Goal: Transaction & Acquisition: Purchase product/service

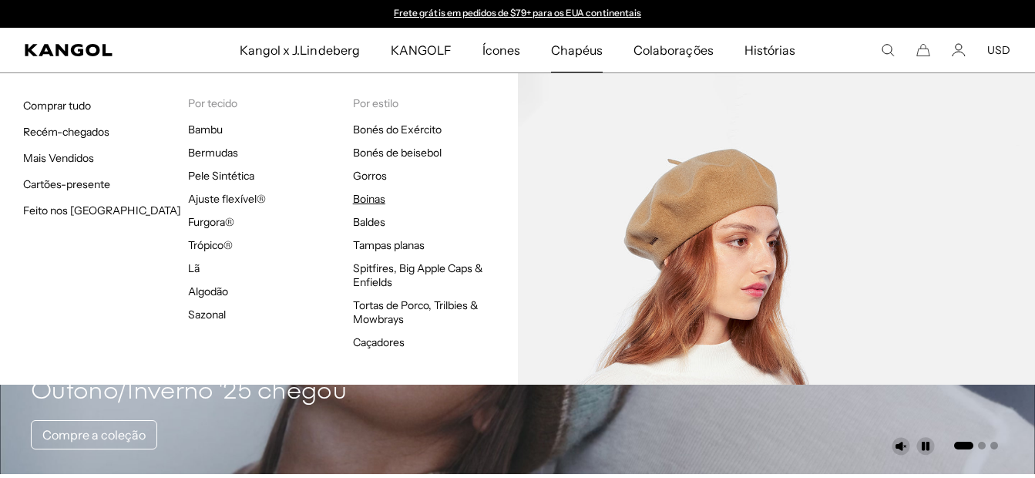
click at [358, 198] on link "Boinas" at bounding box center [369, 199] width 32 height 14
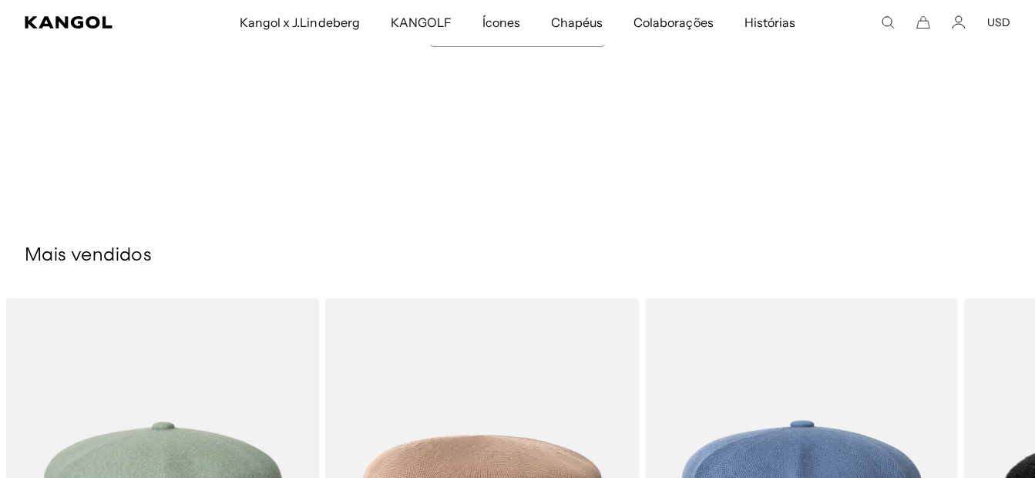
scroll to position [15512, 0]
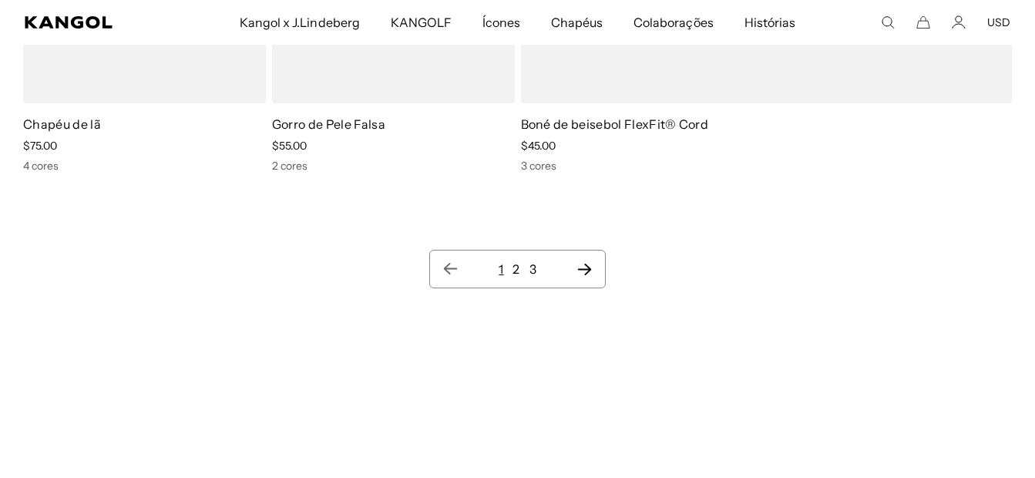
click at [586, 261] on icon "Próxima página" at bounding box center [585, 268] width 16 height 15
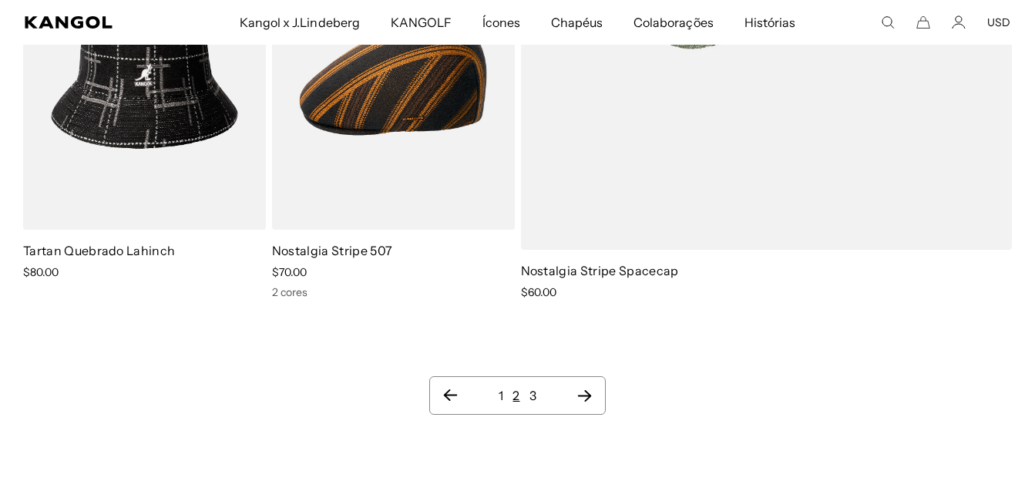
scroll to position [15350, 0]
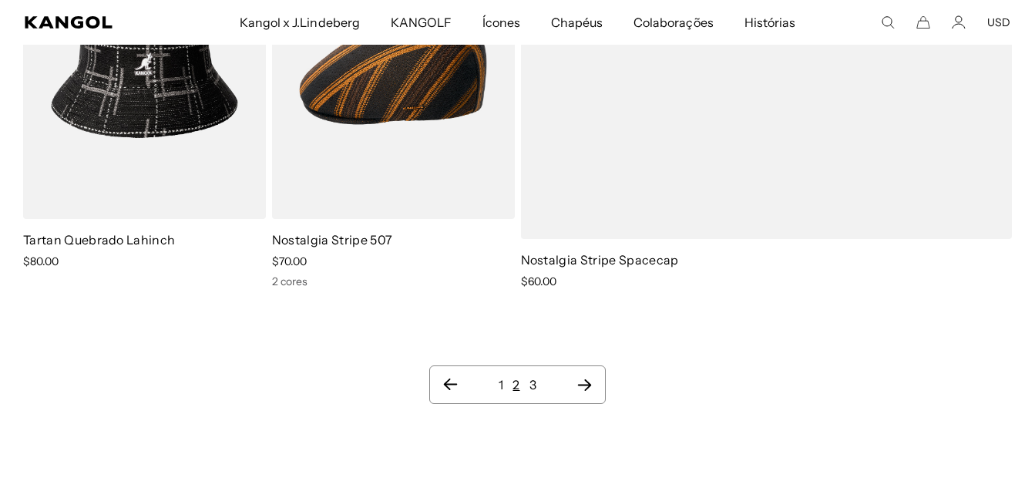
click at [587, 379] on icon "Próxima página" at bounding box center [584, 385] width 14 height 12
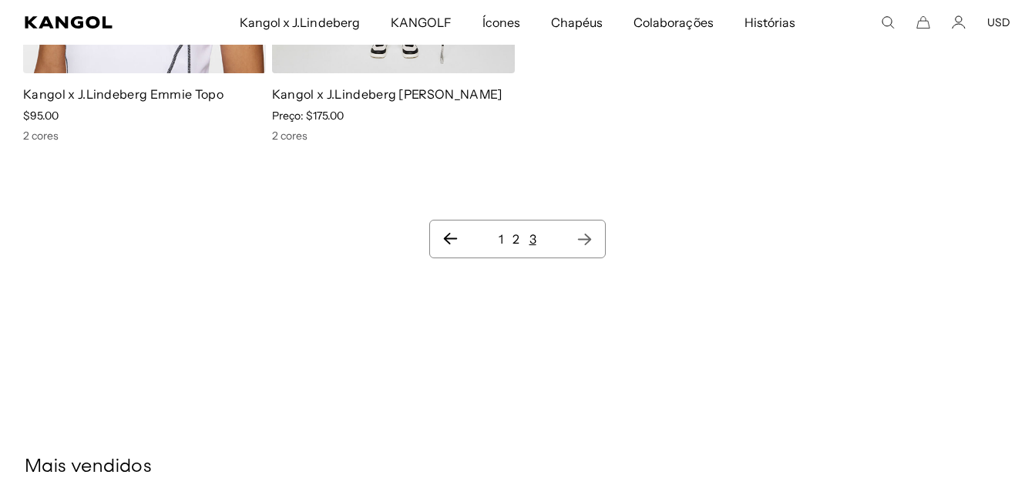
scroll to position [8640, 0]
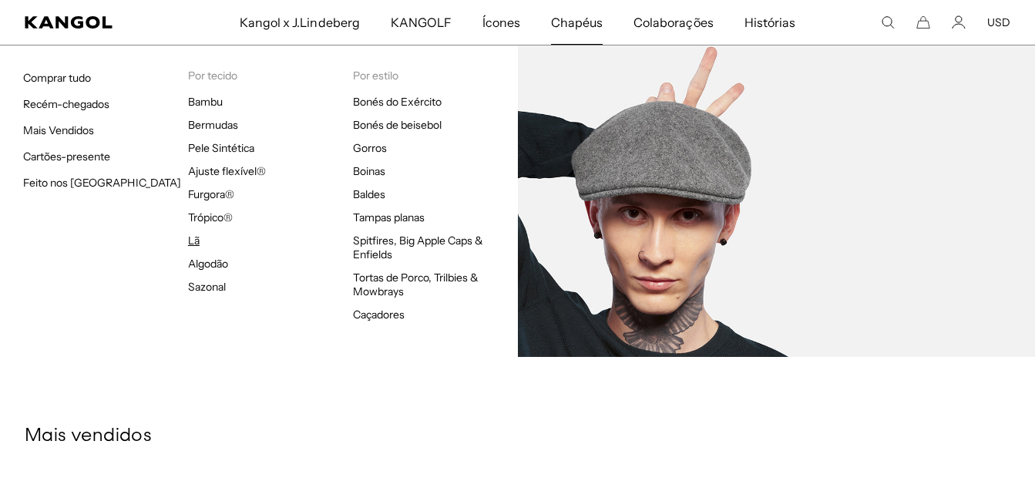
click at [194, 243] on link "Lã" at bounding box center [194, 241] width 12 height 14
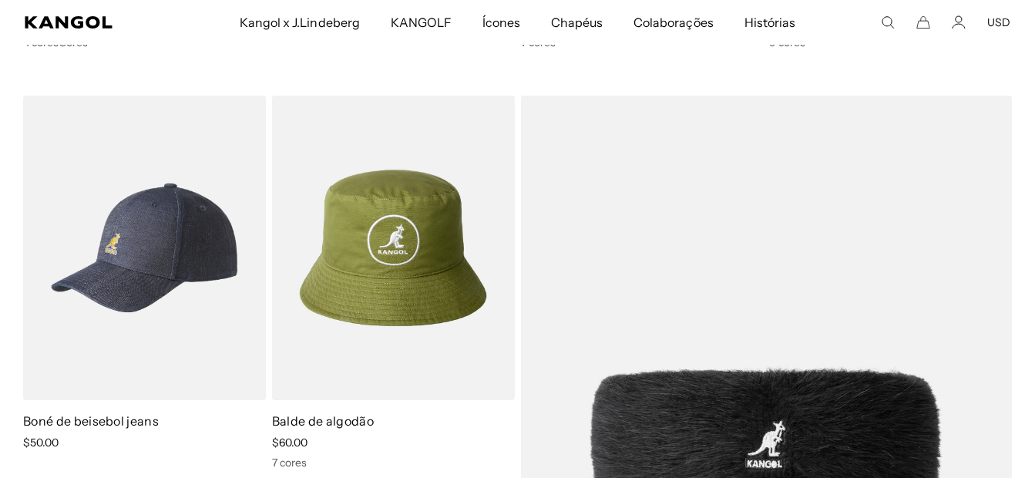
scroll to position [1437, 0]
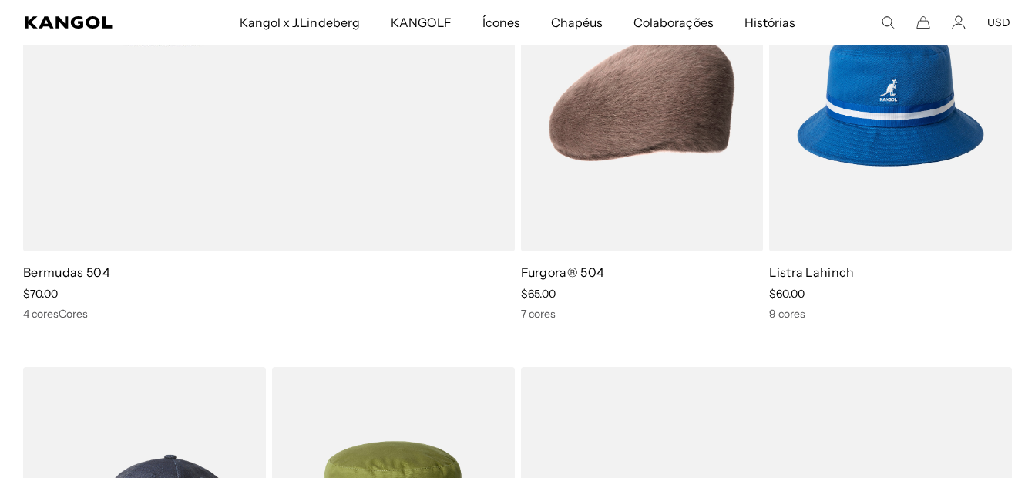
drag, startPoint x: 1029, startPoint y: 51, endPoint x: 1013, endPoint y: 136, distance: 86.3
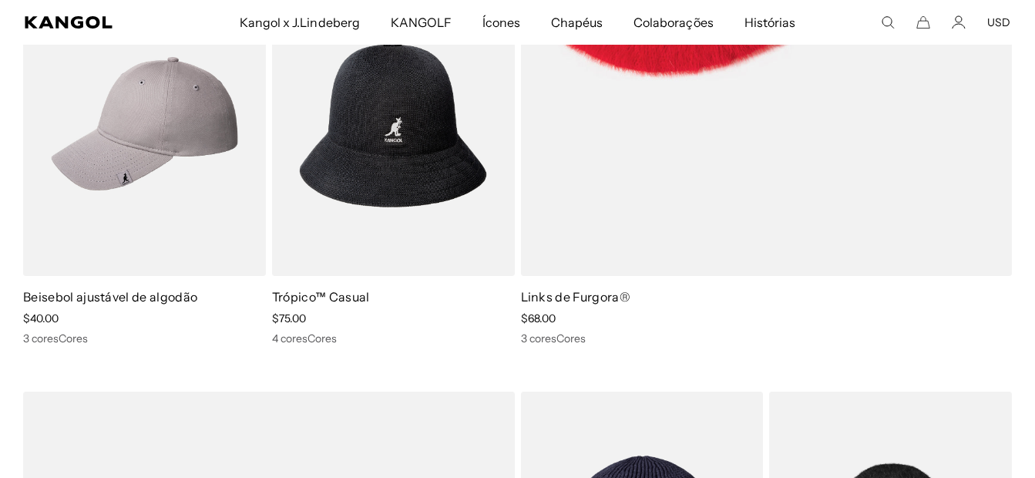
scroll to position [445, 0]
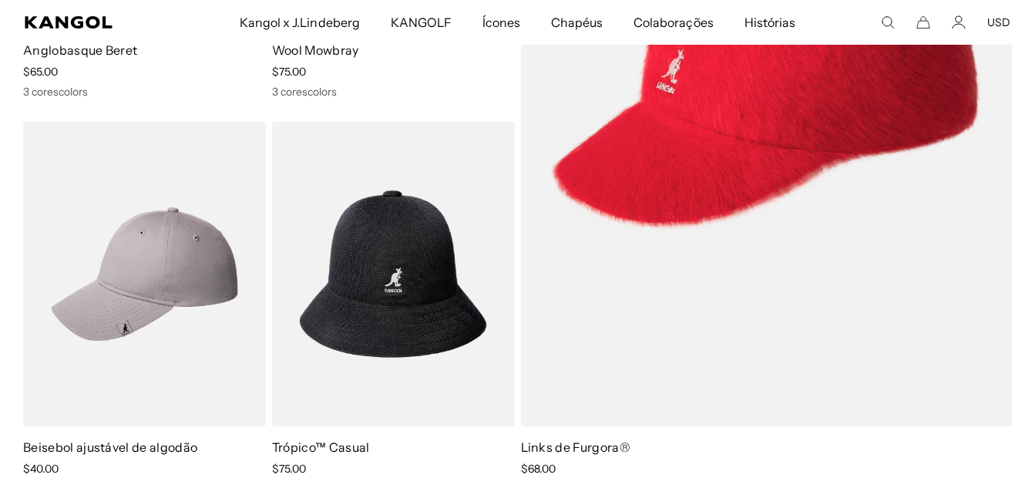
click at [1033, 32] on comp-header "Kangol x J.Lindeberg Kangol x J.Lindeberg Masculino Comprar tudo Chapelaria Top…" at bounding box center [517, 22] width 1035 height 45
click at [1031, 28] on comp-header "Kangol x J.Lindeberg Kangol x J.Lindeberg Masculino Comprar tudo Chapelaria Top…" at bounding box center [517, 22] width 1035 height 45
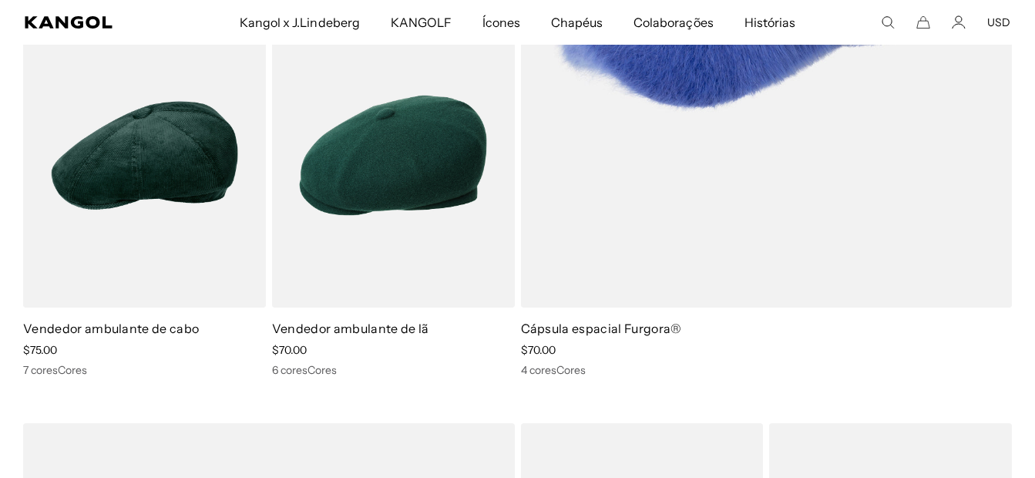
scroll to position [3853, 0]
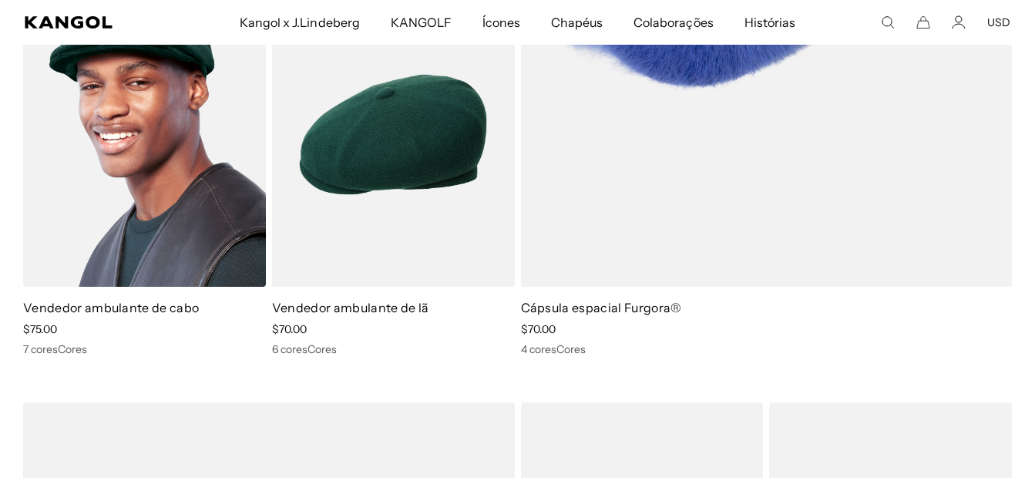
click at [195, 179] on img at bounding box center [144, 134] width 243 height 304
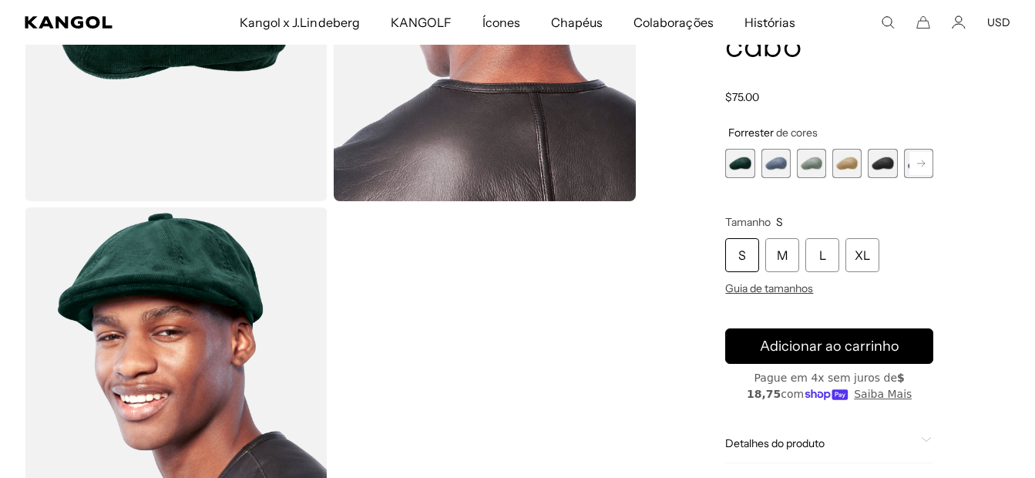
scroll to position [353, 0]
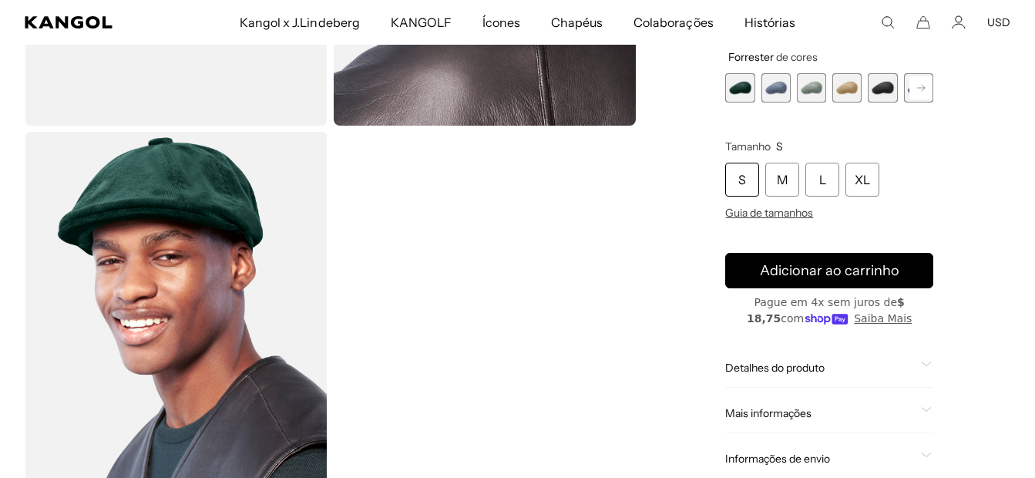
click at [1033, 129] on div "Carregamento..." at bounding box center [517, 128] width 1035 height 763
drag, startPoint x: 1033, startPoint y: 129, endPoint x: 1030, endPoint y: 116, distance: 12.7
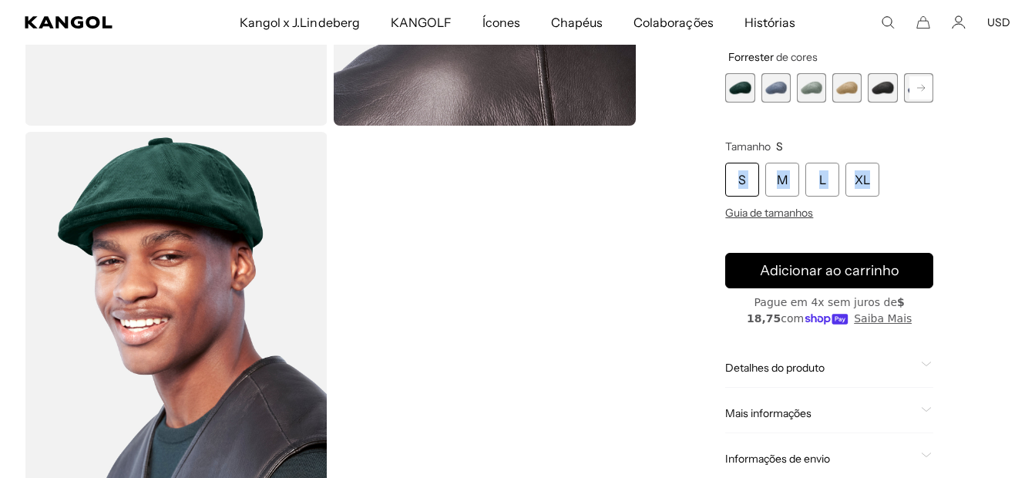
click at [1030, 116] on div "Carregamento..." at bounding box center [517, 128] width 1035 height 763
click at [876, 88] on span "5 de 9" at bounding box center [882, 87] width 29 height 29
click at [843, 92] on span "4 de 9" at bounding box center [846, 87] width 29 height 29
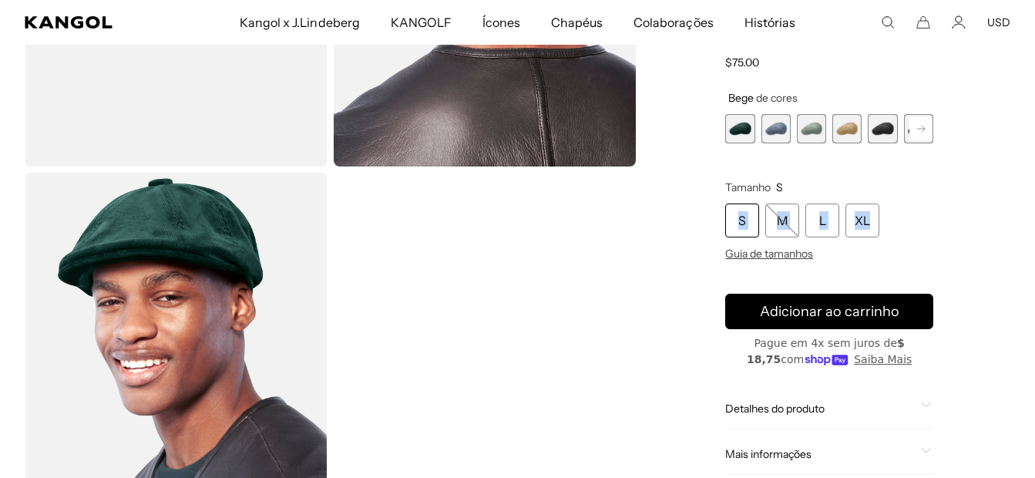
scroll to position [322, 0]
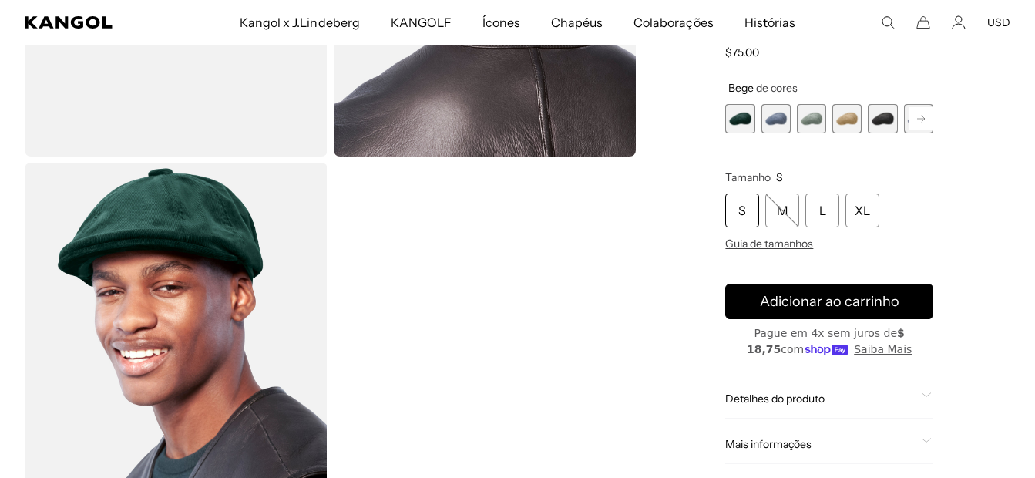
click at [1032, 116] on div "Loading..." at bounding box center [517, 159] width 1035 height 763
click at [1031, 110] on div "Loading..." at bounding box center [517, 159] width 1035 height 763
click at [810, 119] on span "3 de 9" at bounding box center [811, 118] width 29 height 29
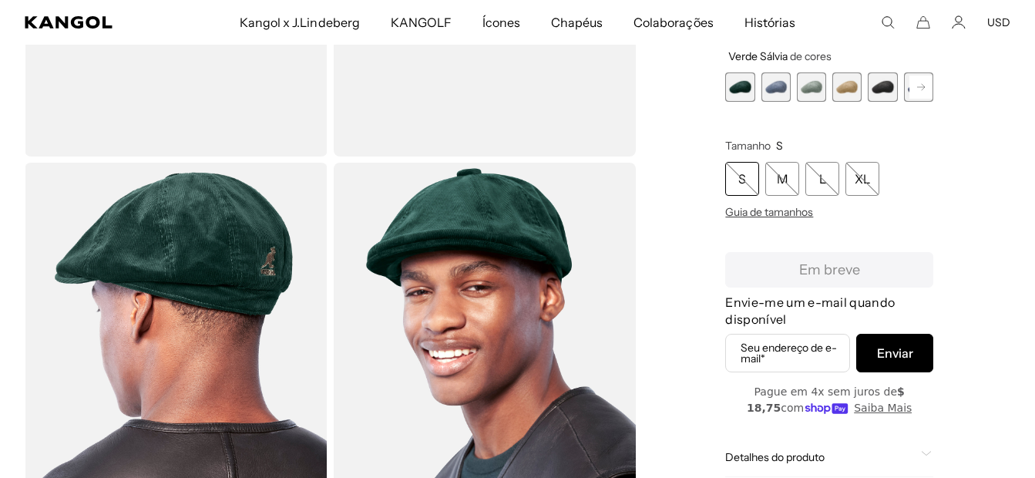
scroll to position [91, 0]
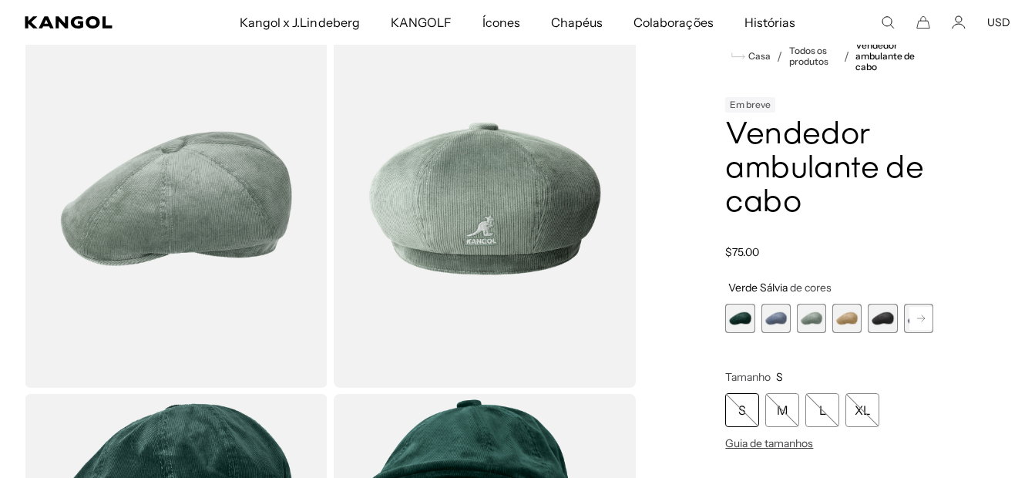
click at [1034, 73] on div "Loading..." at bounding box center [517, 419] width 1035 height 821
drag, startPoint x: 1034, startPoint y: 73, endPoint x: 1033, endPoint y: 81, distance: 7.7
click at [1033, 81] on div "Loading..." at bounding box center [517, 419] width 1035 height 821
click at [845, 317] on span "4 de 9" at bounding box center [846, 318] width 29 height 29
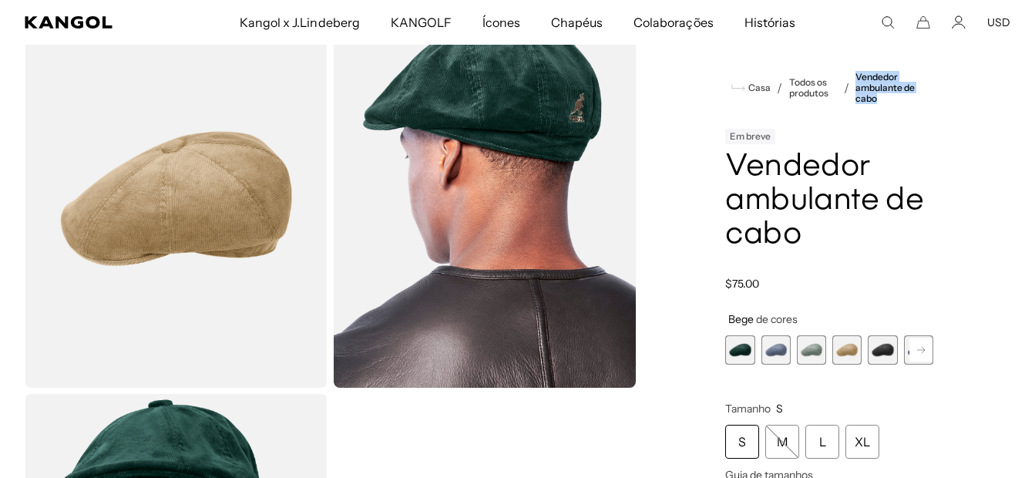
click at [778, 357] on span "2 de 9" at bounding box center [776, 349] width 29 height 29
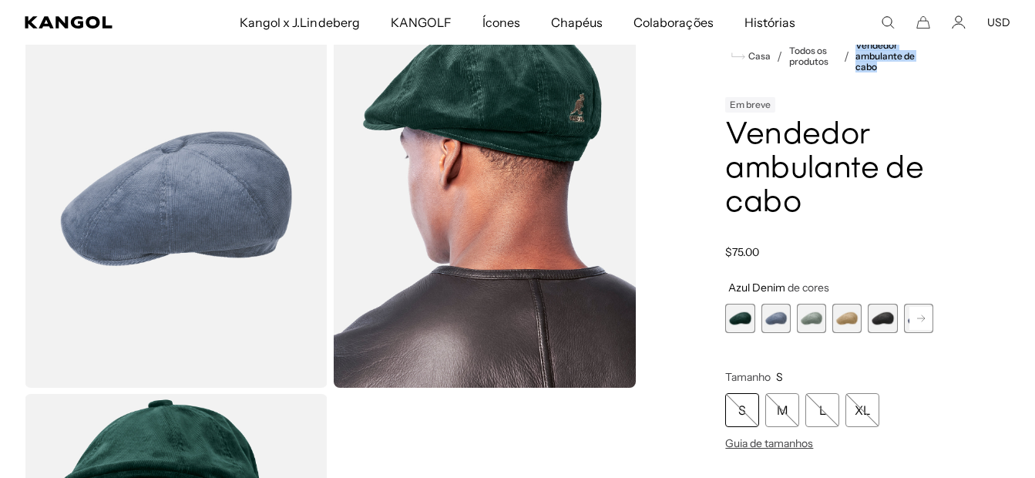
click at [742, 324] on span "1 de 9" at bounding box center [739, 318] width 29 height 29
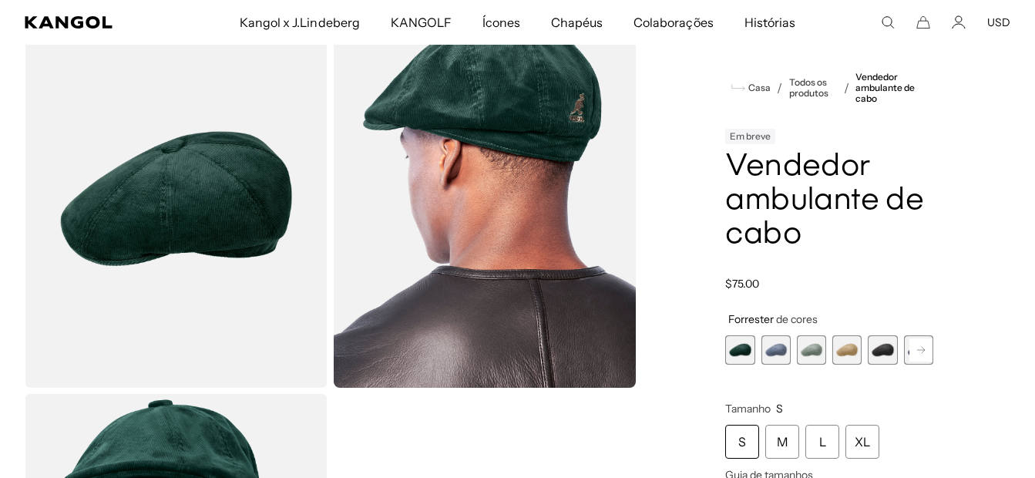
click at [920, 349] on rect at bounding box center [921, 350] width 23 height 23
